Goal: Transaction & Acquisition: Download file/media

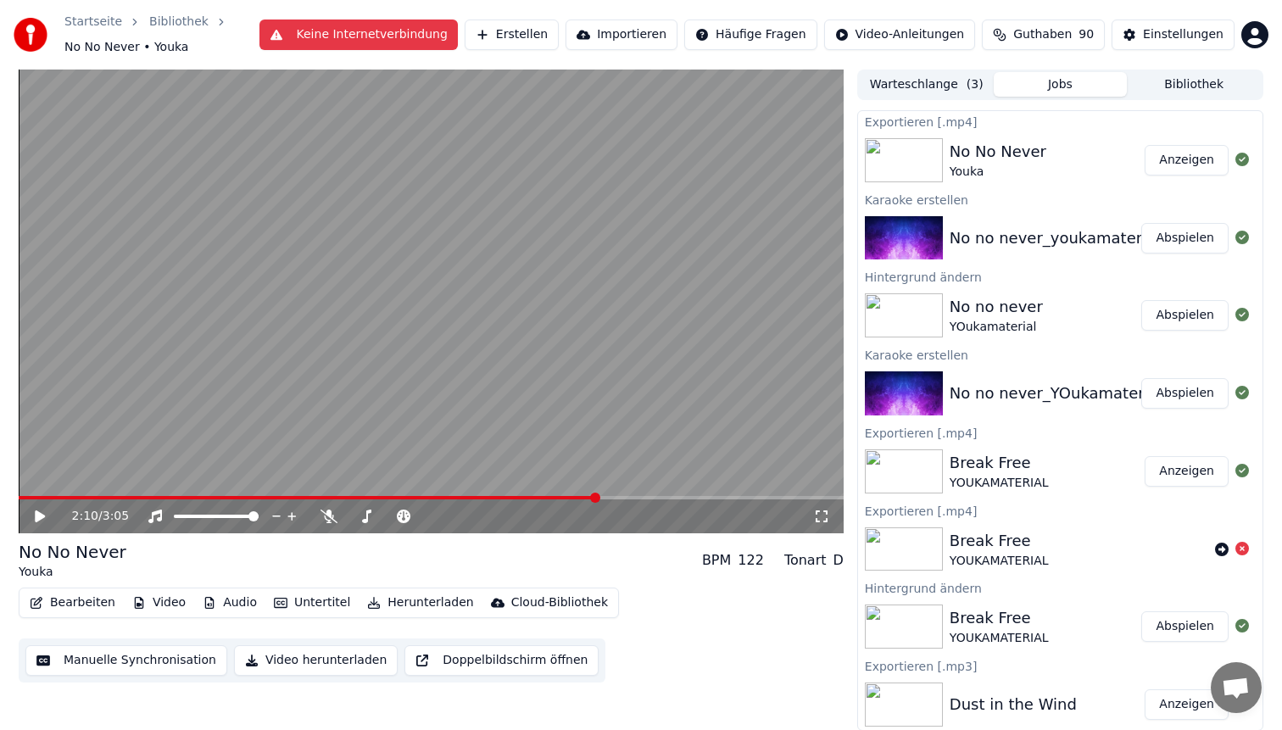
click at [153, 600] on button "Video" at bounding box center [159, 603] width 67 height 24
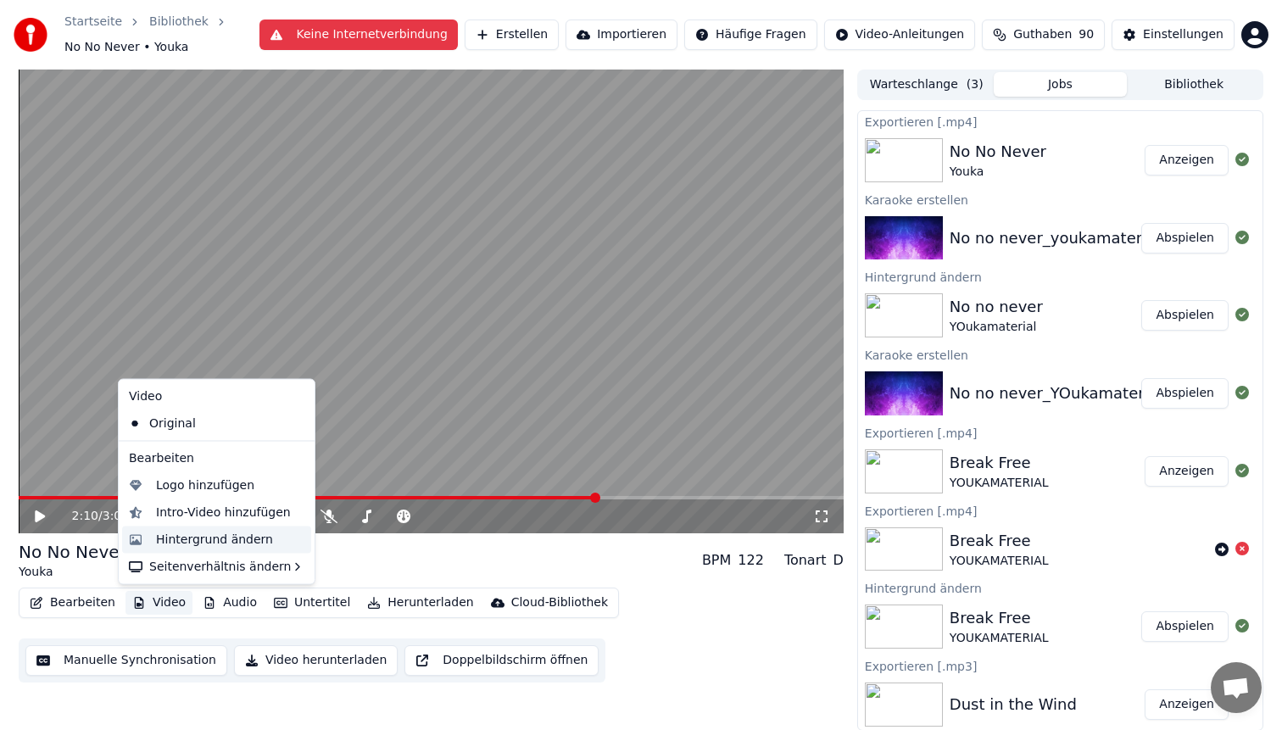
click at [192, 535] on div "Hintergrund ändern" at bounding box center [214, 539] width 117 height 17
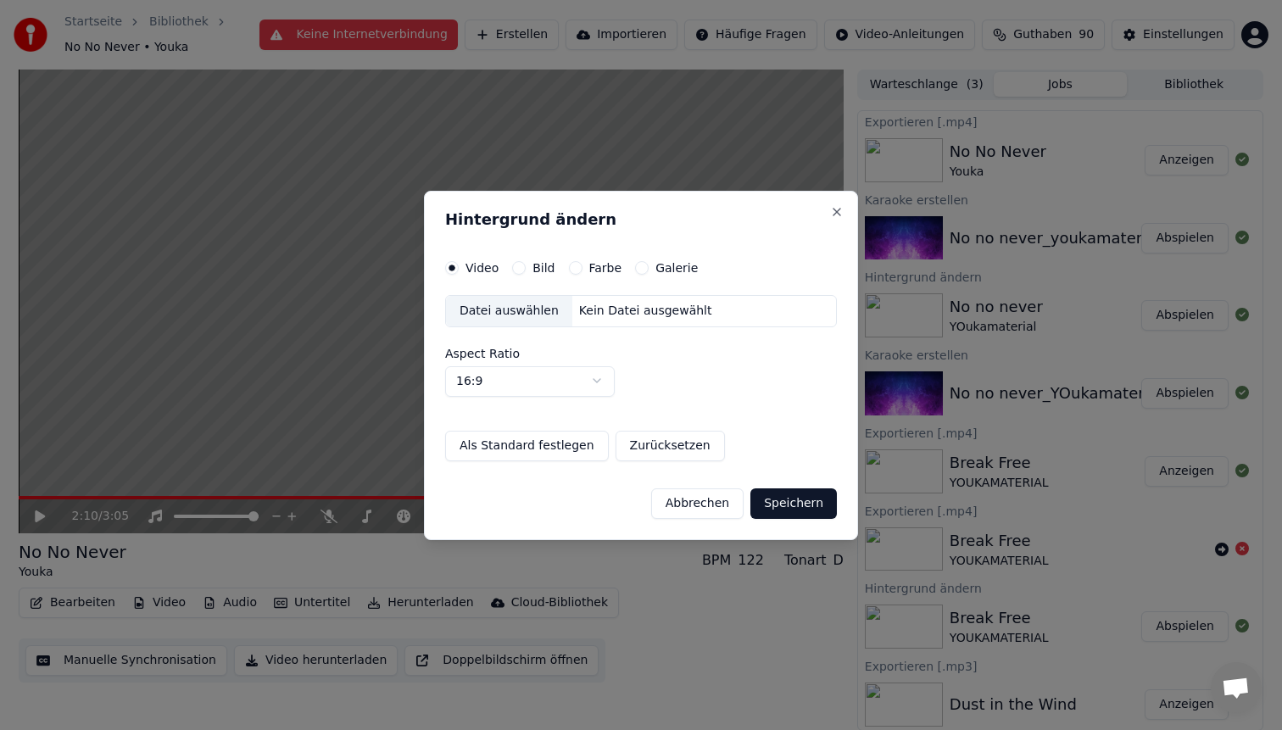
click at [513, 313] on div "Datei auswählen" at bounding box center [509, 311] width 126 height 31
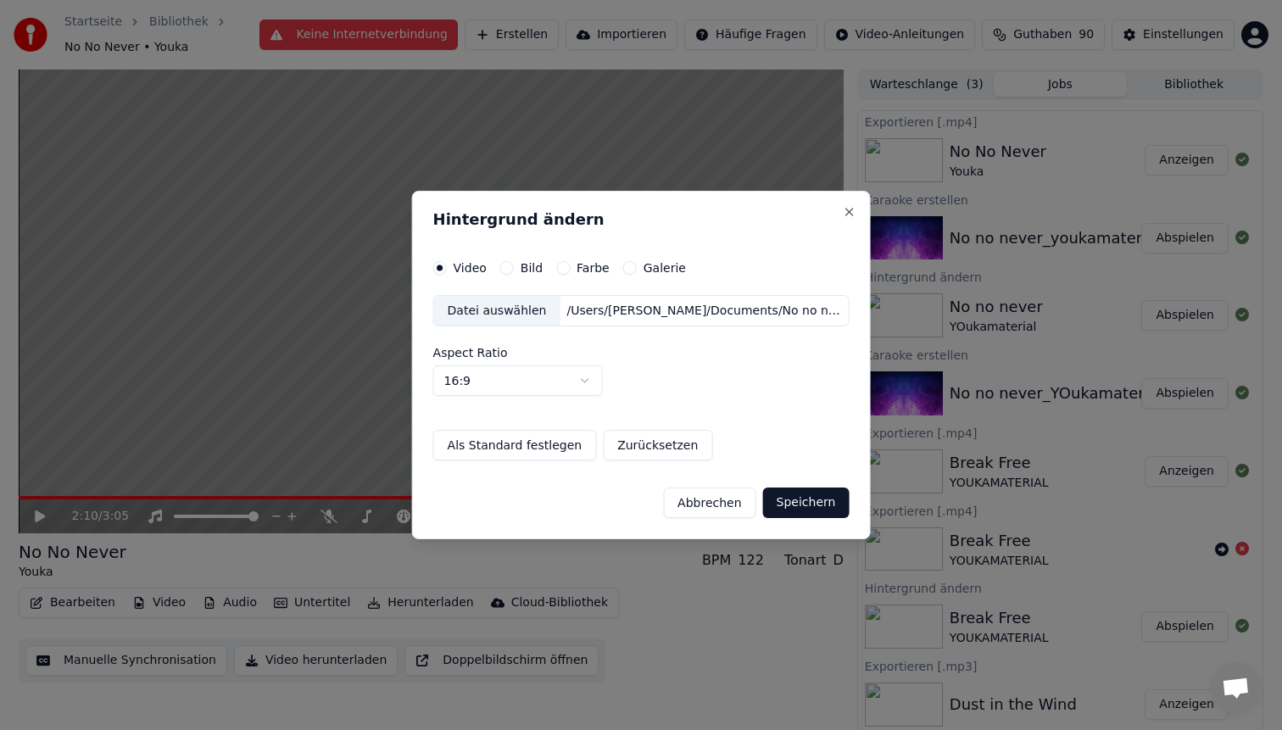
click at [795, 506] on button "Speichern" at bounding box center [806, 503] width 86 height 31
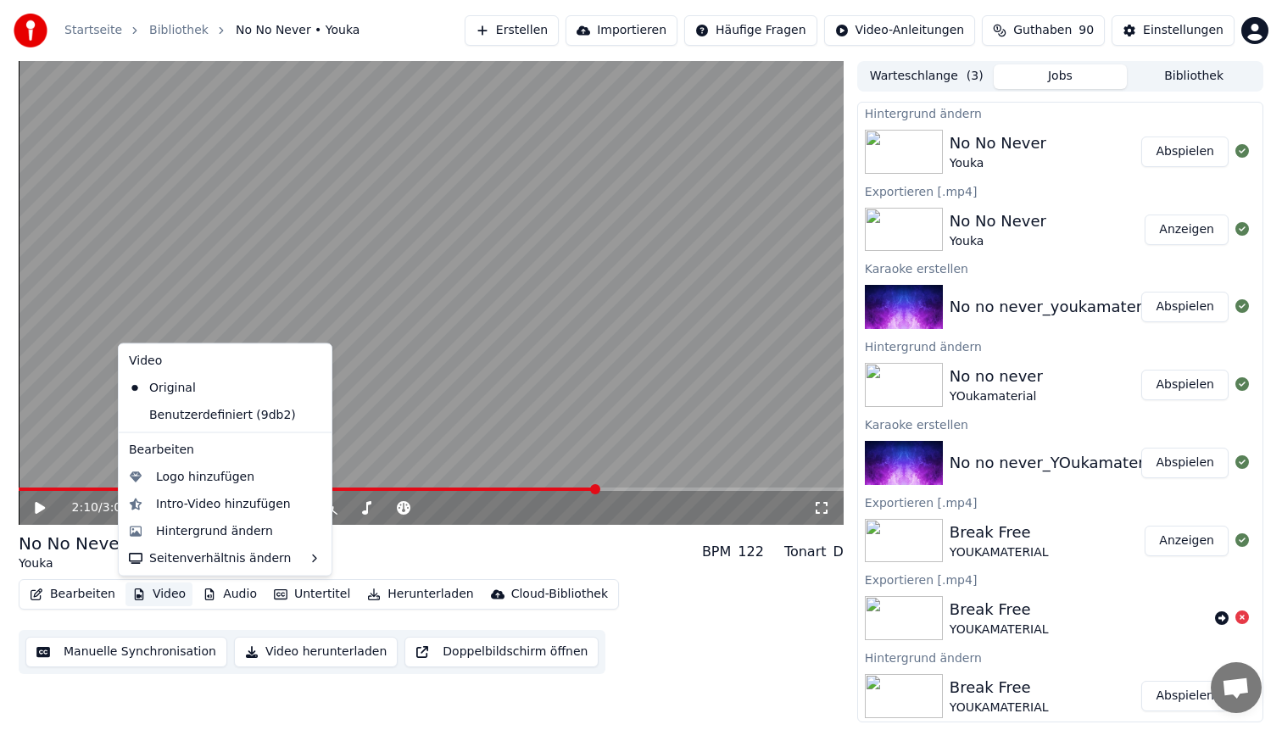
click at [164, 596] on button "Video" at bounding box center [159, 595] width 67 height 24
click at [184, 524] on div "Hintergrund ändern" at bounding box center [214, 530] width 117 height 17
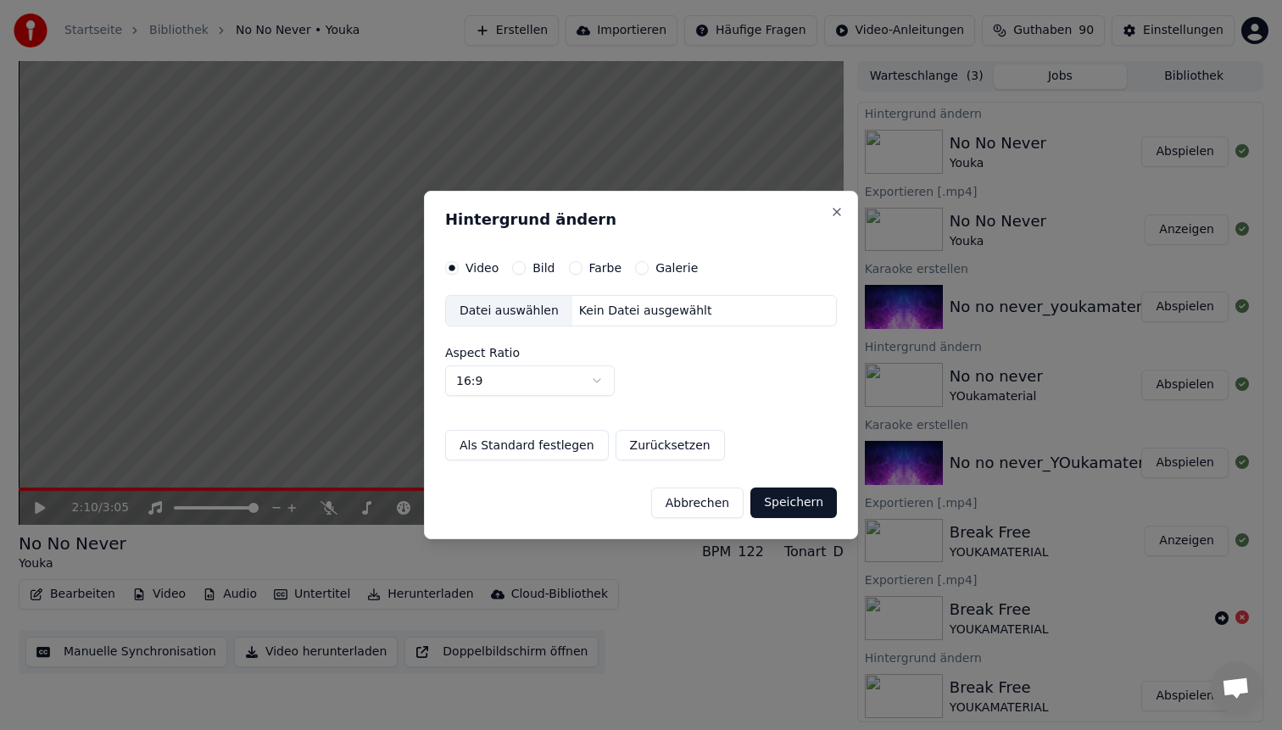
click at [481, 315] on div "Datei auswählen" at bounding box center [509, 311] width 126 height 31
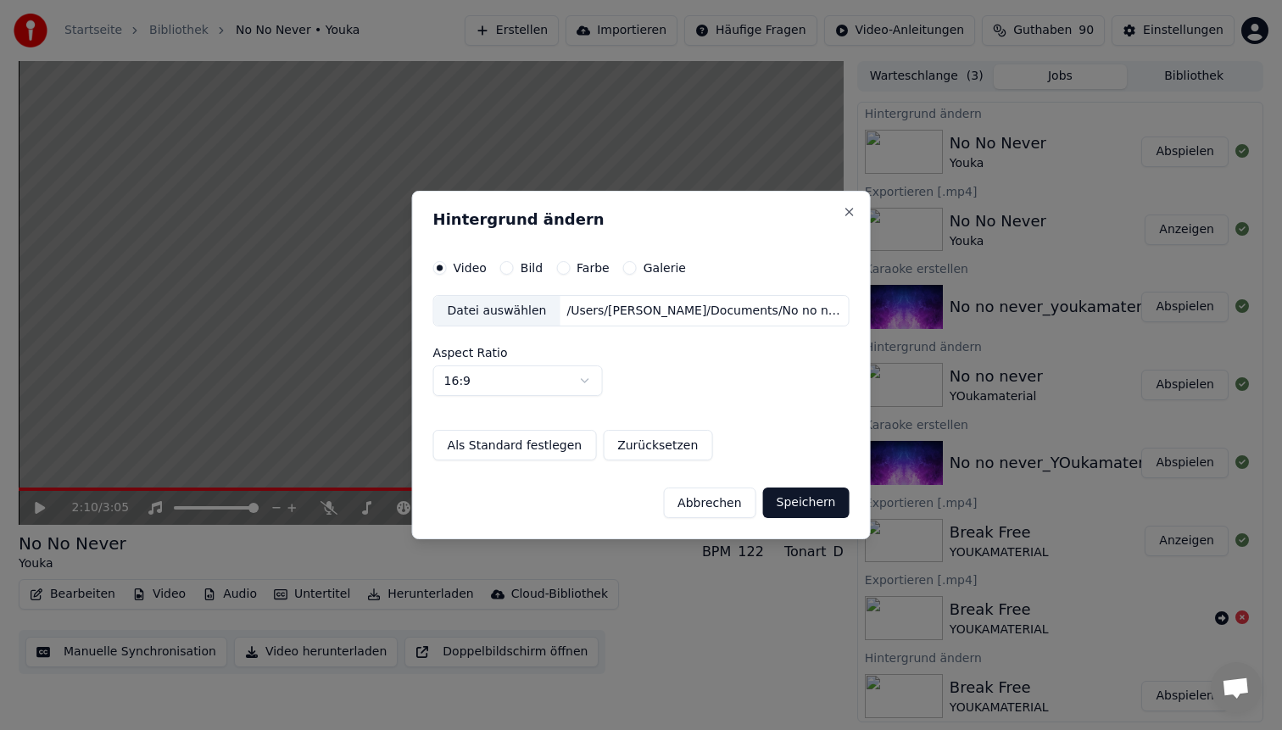
click at [798, 501] on button "Speichern" at bounding box center [806, 503] width 86 height 31
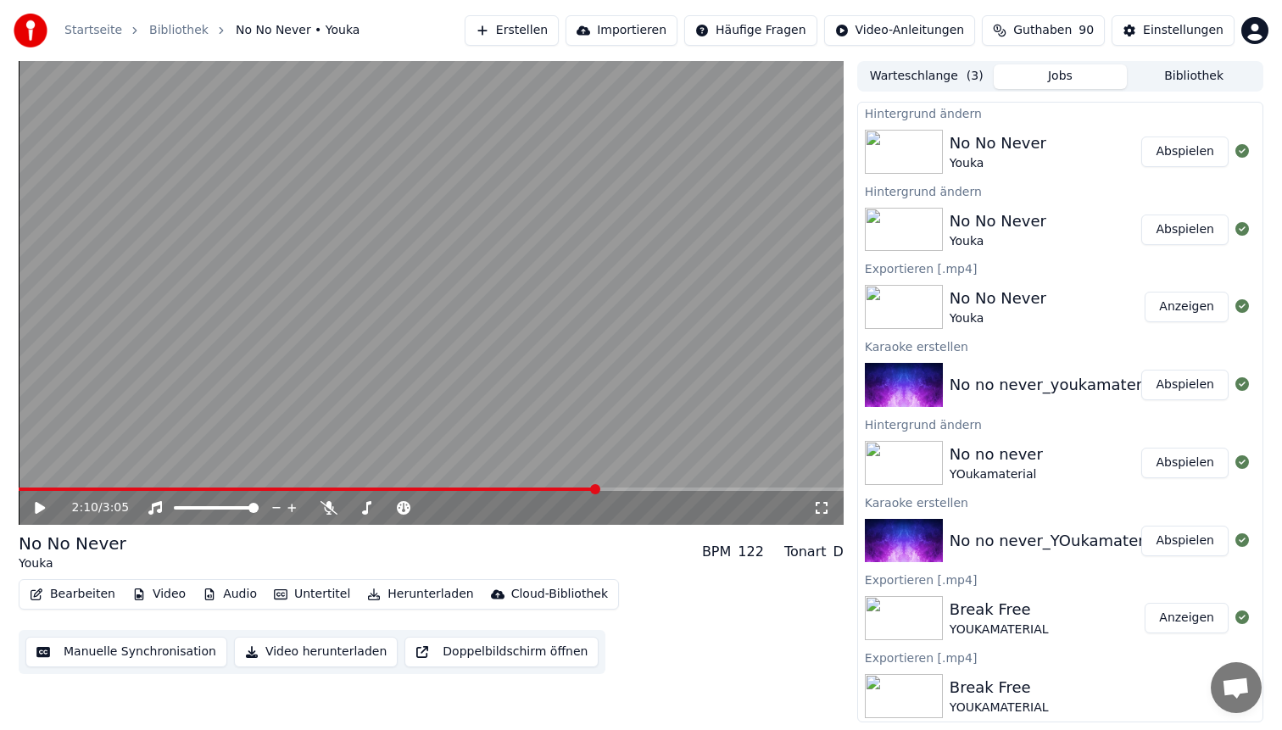
click at [1181, 151] on button "Abspielen" at bounding box center [1184, 152] width 87 height 31
click at [266, 489] on span at bounding box center [431, 489] width 825 height 3
click at [380, 338] on video at bounding box center [431, 293] width 825 height 464
click at [535, 421] on video at bounding box center [431, 293] width 825 height 464
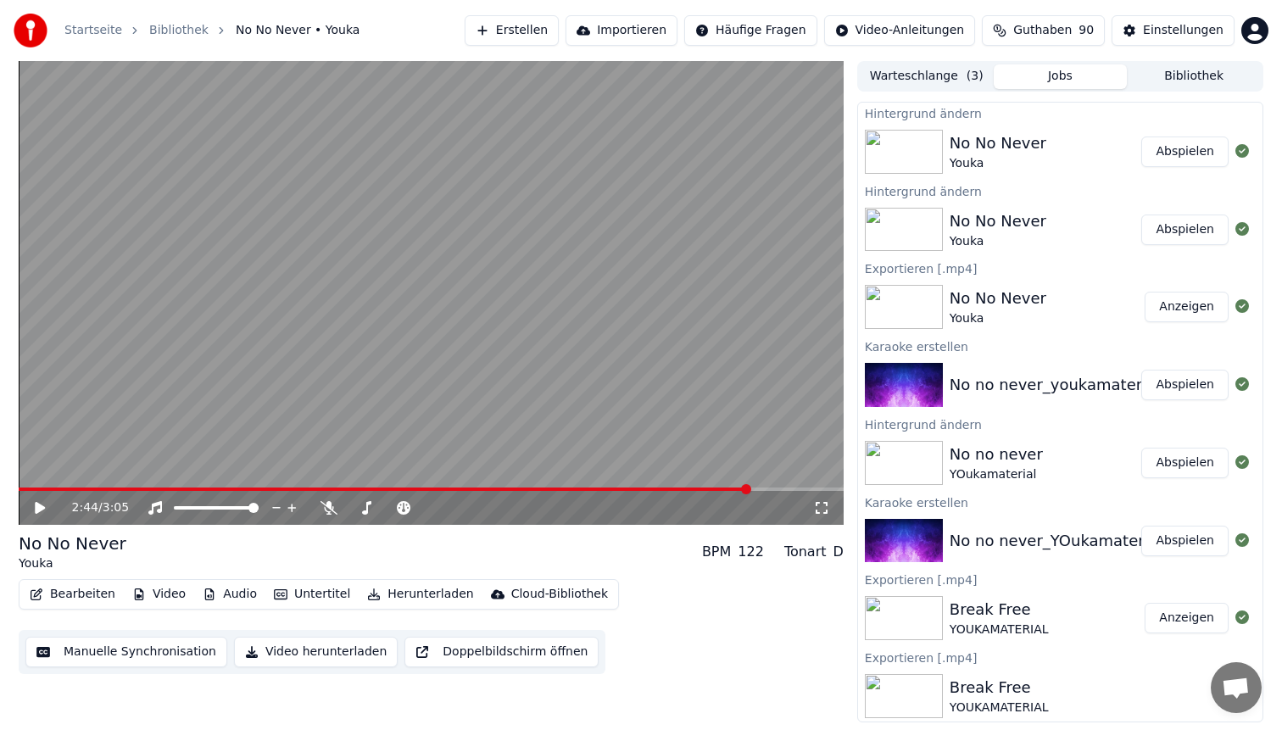
click at [697, 488] on span at bounding box center [384, 489] width 731 height 3
click at [732, 488] on span at bounding box center [376, 489] width 715 height 3
click at [739, 419] on video at bounding box center [431, 293] width 825 height 464
click at [404, 600] on button "Herunterladen" at bounding box center [420, 595] width 120 height 24
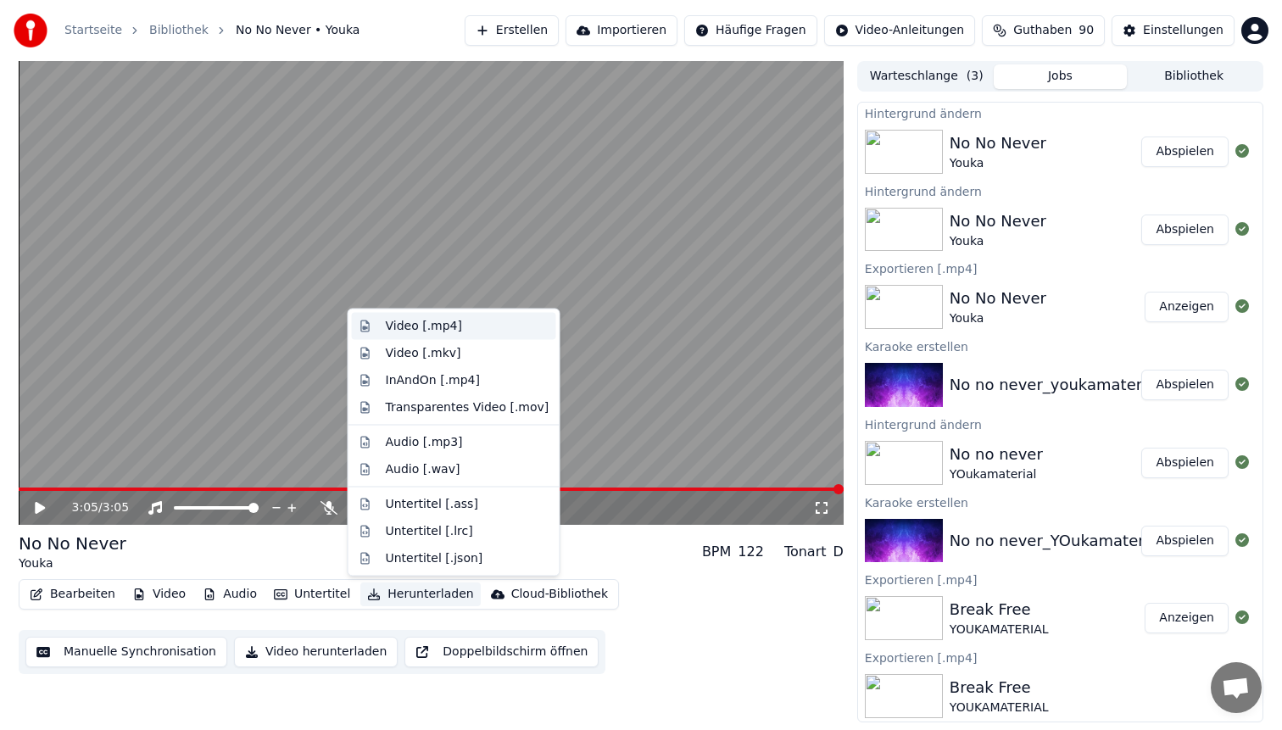
click at [469, 322] on div "Video [.mp4]" at bounding box center [468, 326] width 164 height 17
